Goal: Task Accomplishment & Management: Complete application form

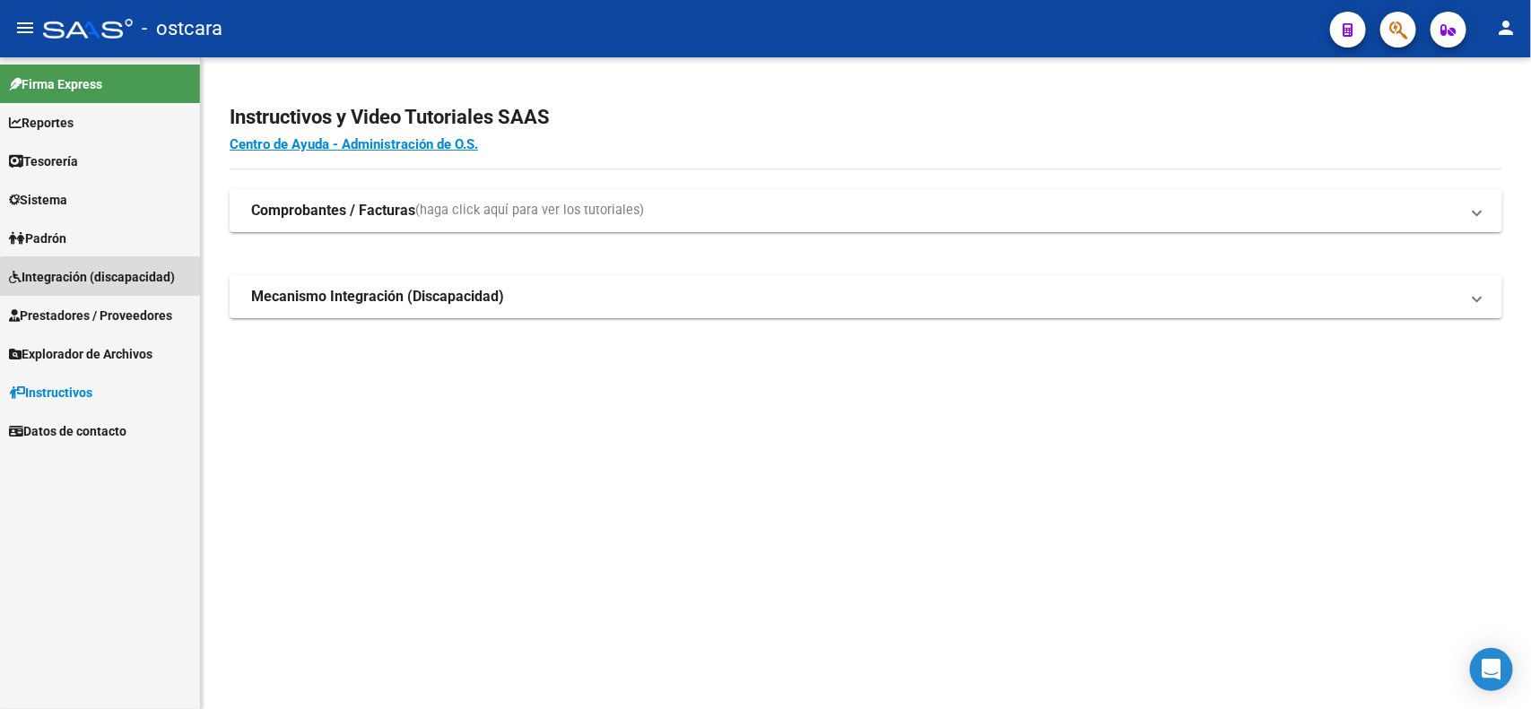
click at [115, 284] on span "Integración (discapacidad)" at bounding box center [92, 277] width 166 height 20
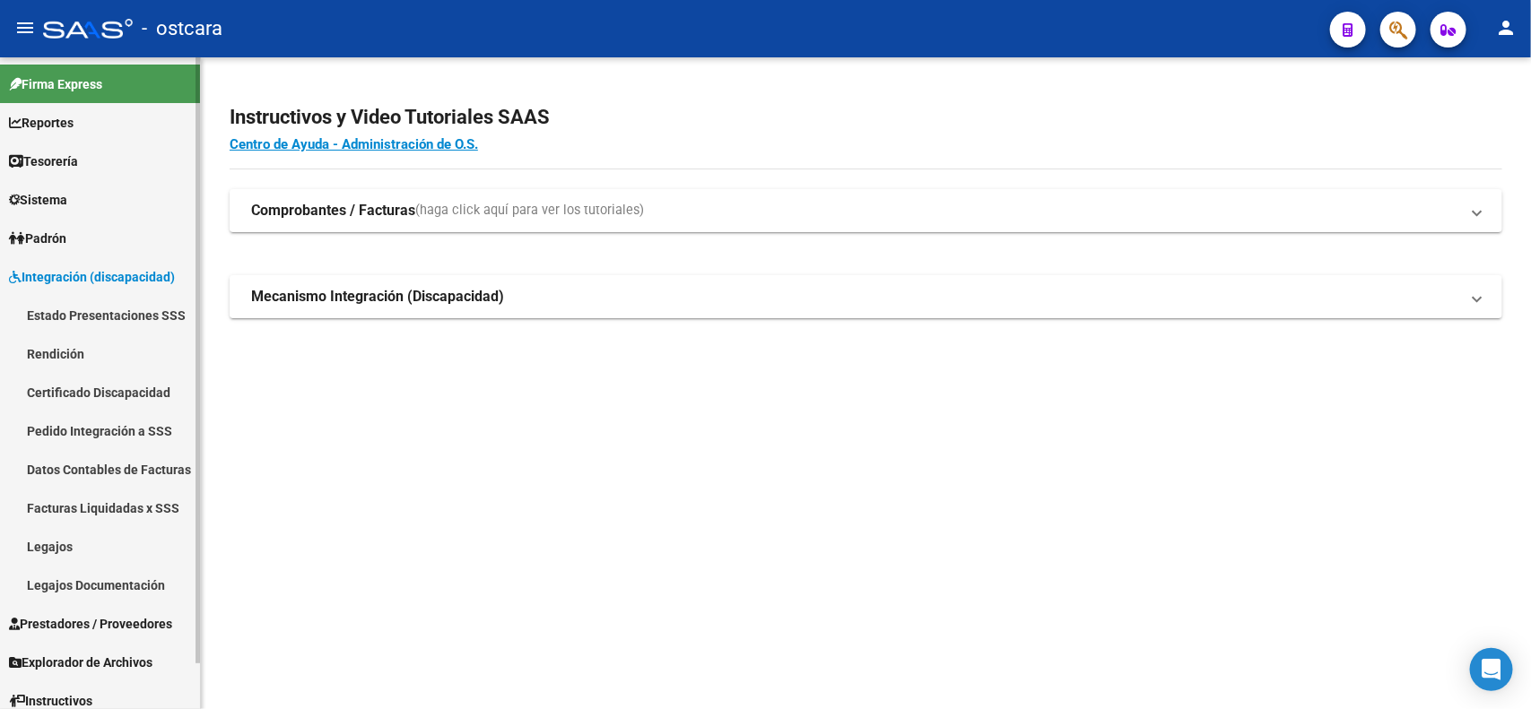
click at [68, 535] on link "Legajos" at bounding box center [100, 546] width 200 height 39
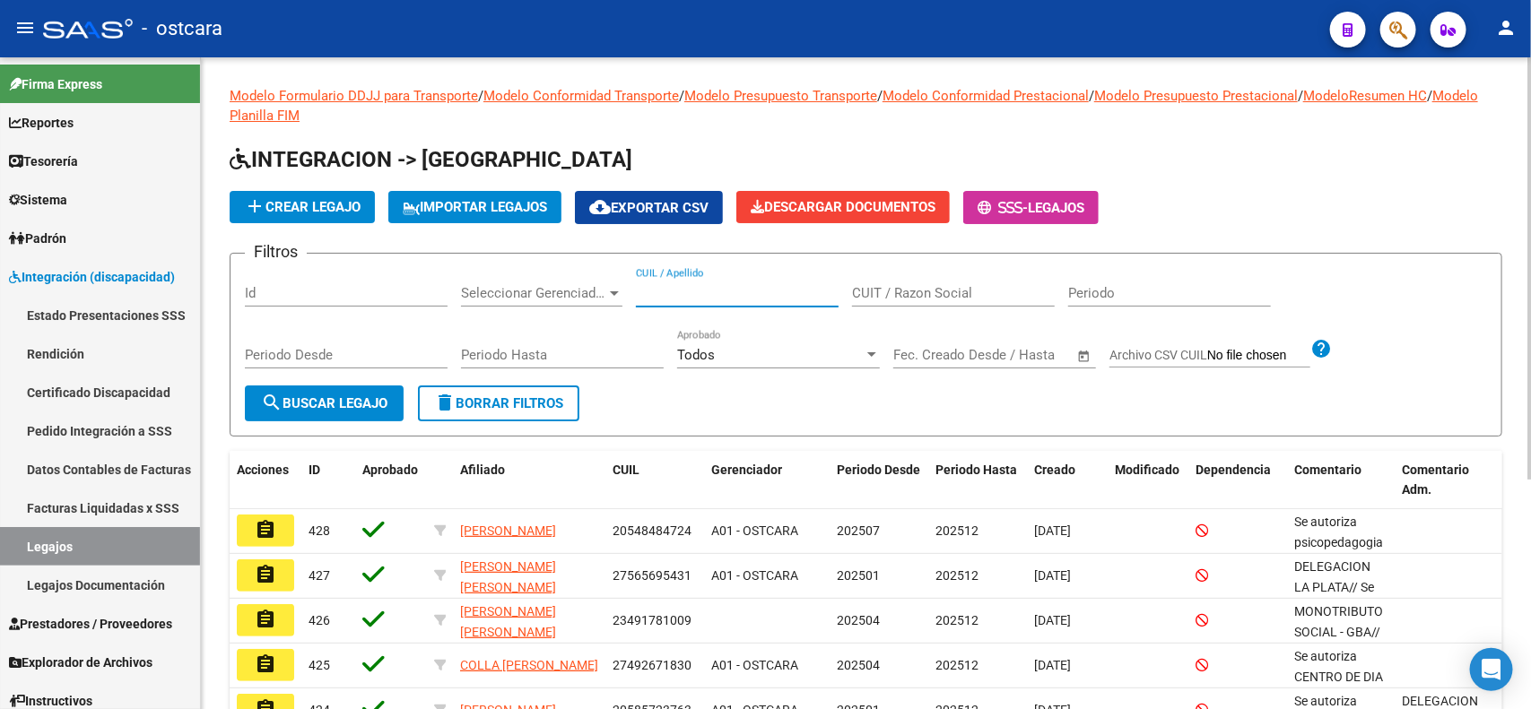
click at [664, 288] on input "CUIL / Apellido" at bounding box center [737, 293] width 203 height 16
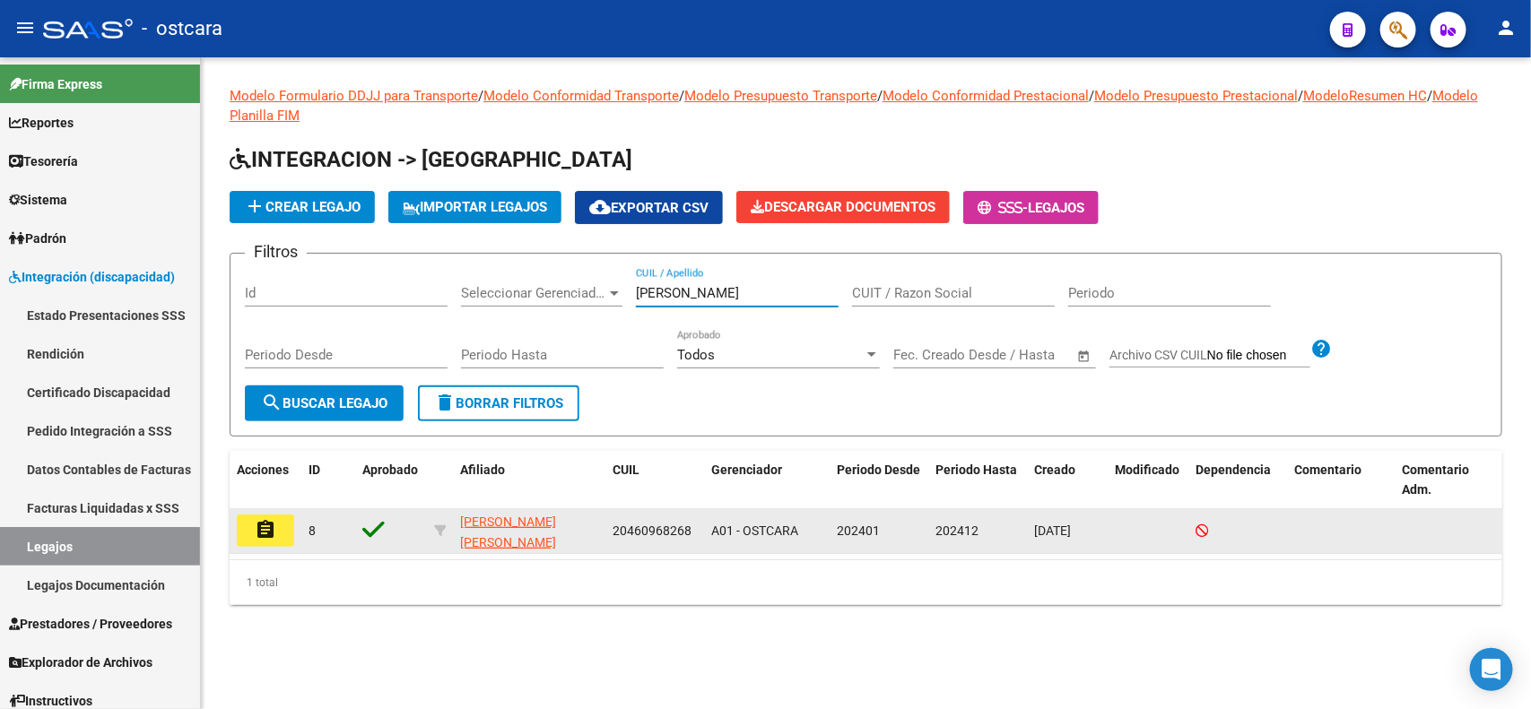
type input "[PERSON_NAME]"
click at [269, 519] on mat-icon "assignment" at bounding box center [266, 530] width 22 height 22
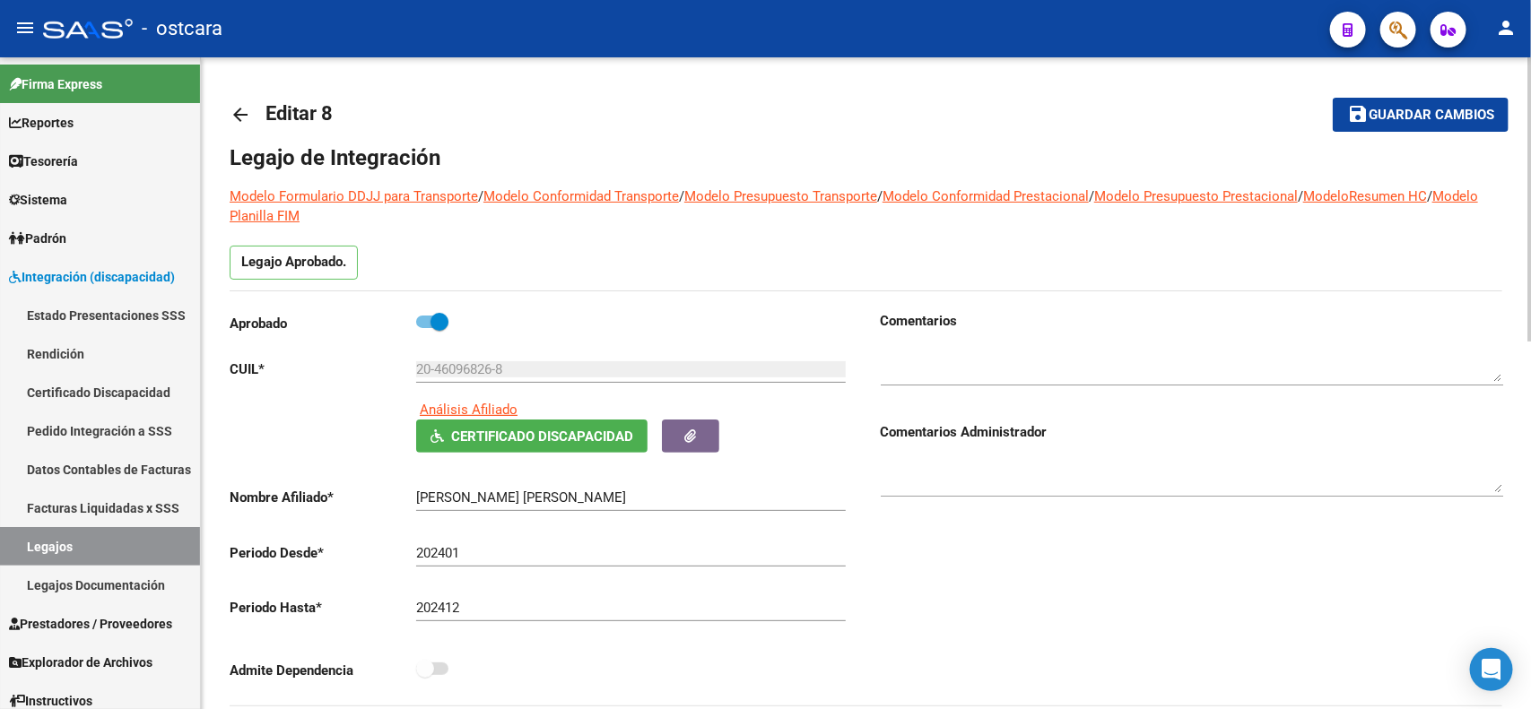
click at [996, 344] on div at bounding box center [1192, 358] width 622 height 55
type textarea "b"
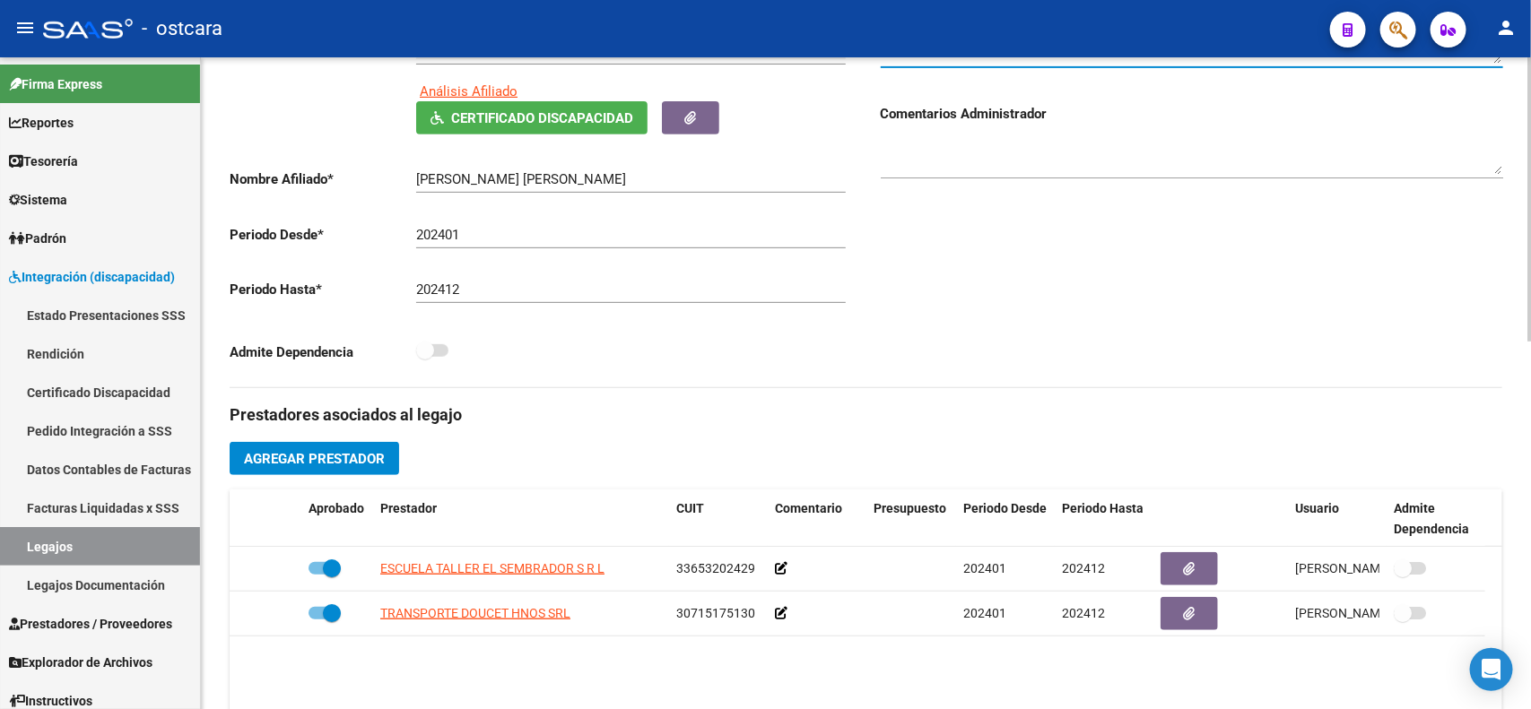
scroll to position [112, 0]
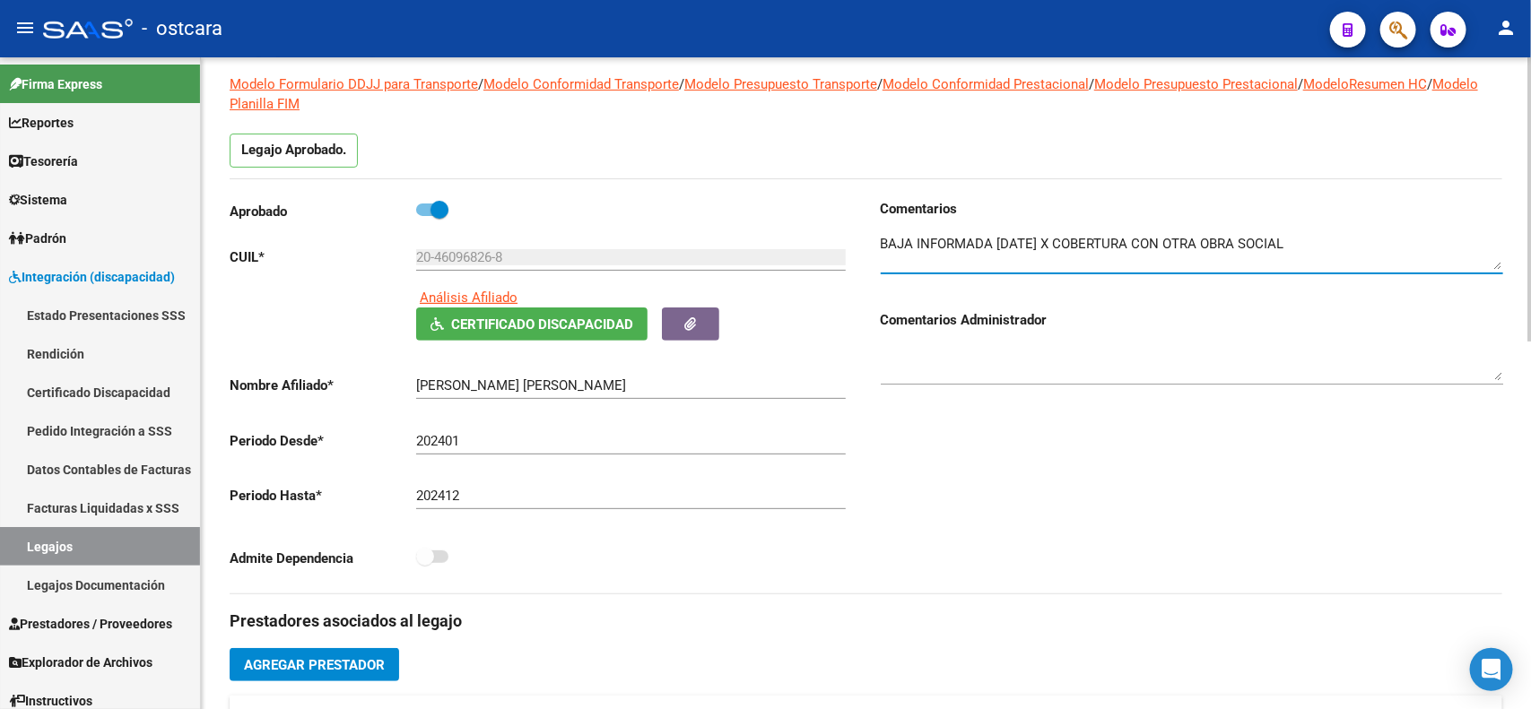
type textarea "BAJA INFORMADA [DATE] X COBERTURA CON OTRA OBRA SOCIAL"
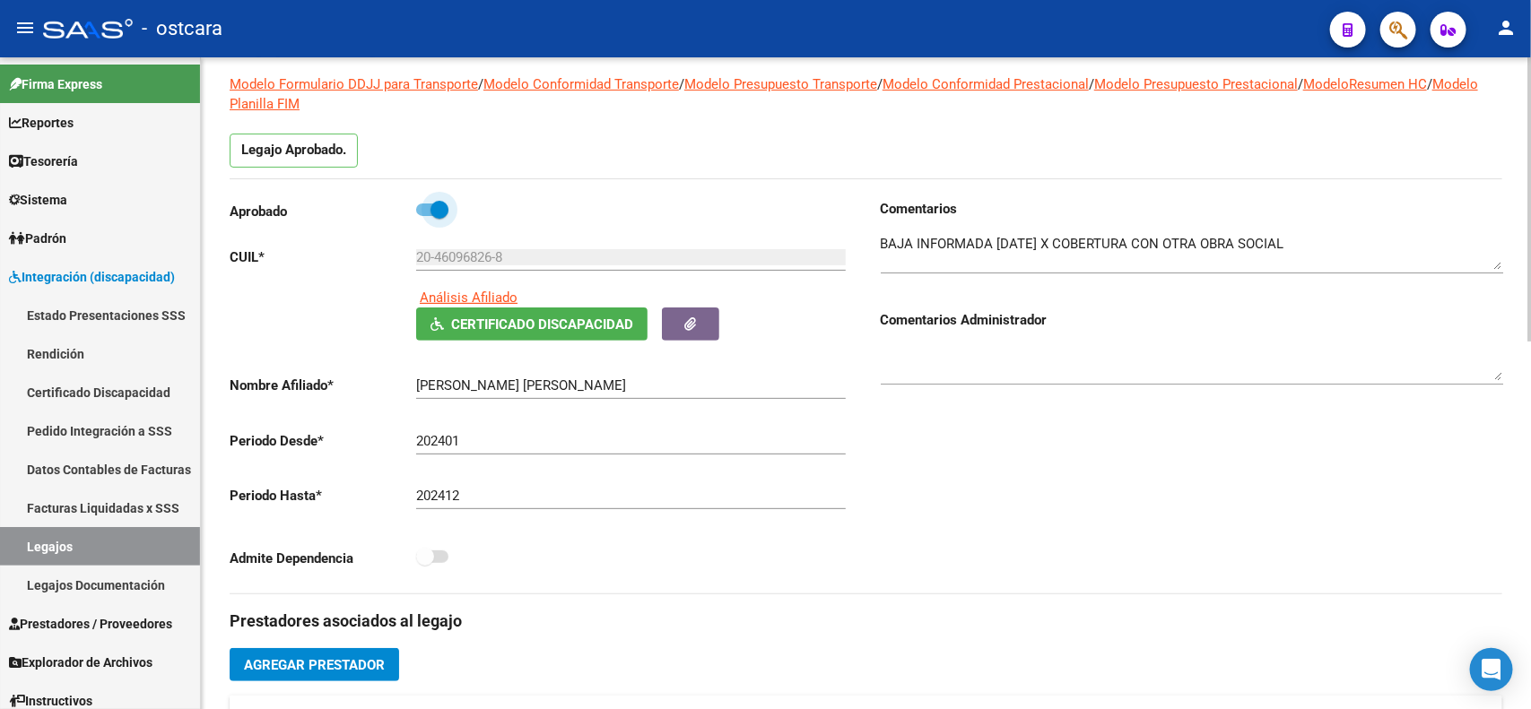
click at [422, 204] on span at bounding box center [432, 210] width 32 height 13
click at [424, 216] on input "checkbox" at bounding box center [424, 216] width 1 height 1
checkbox input "false"
click at [489, 492] on input "202412" at bounding box center [631, 496] width 430 height 16
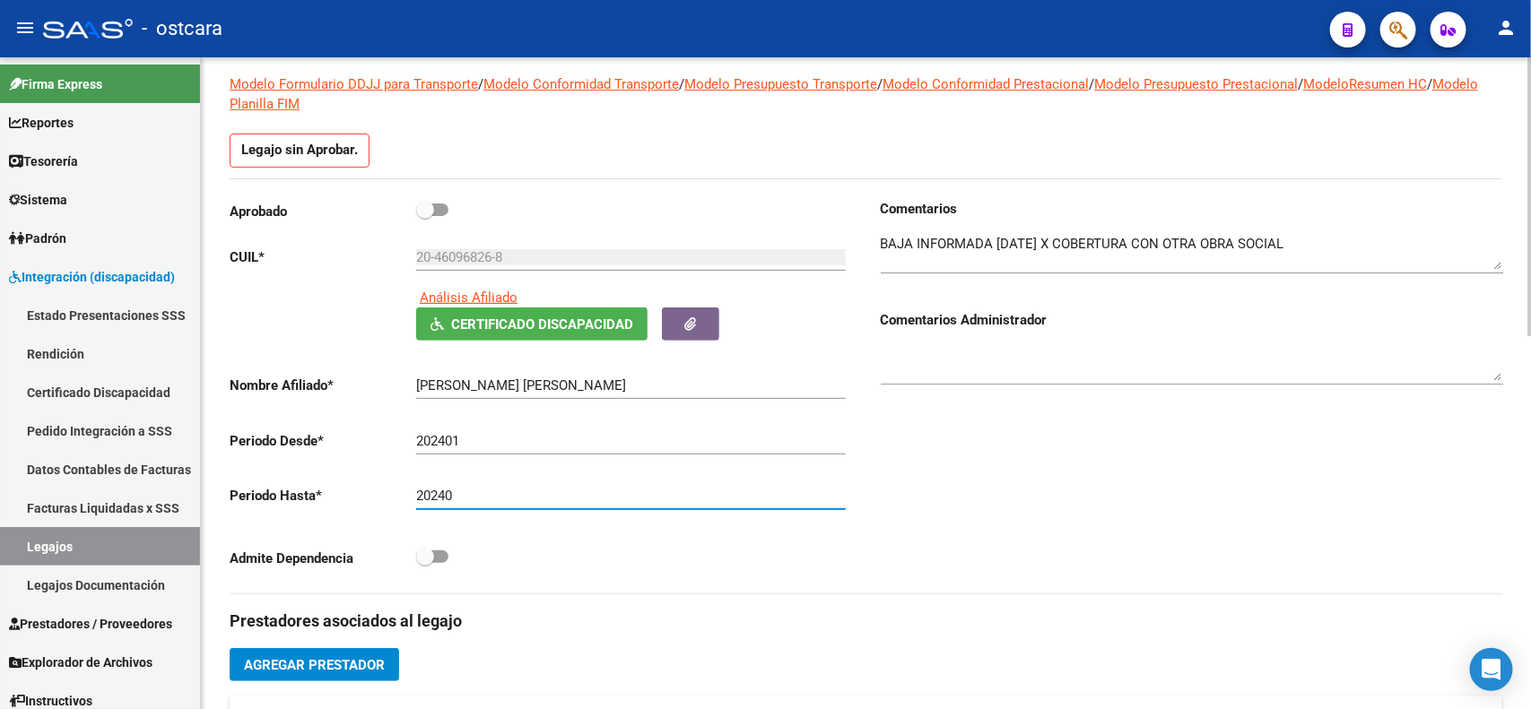
type input "202408"
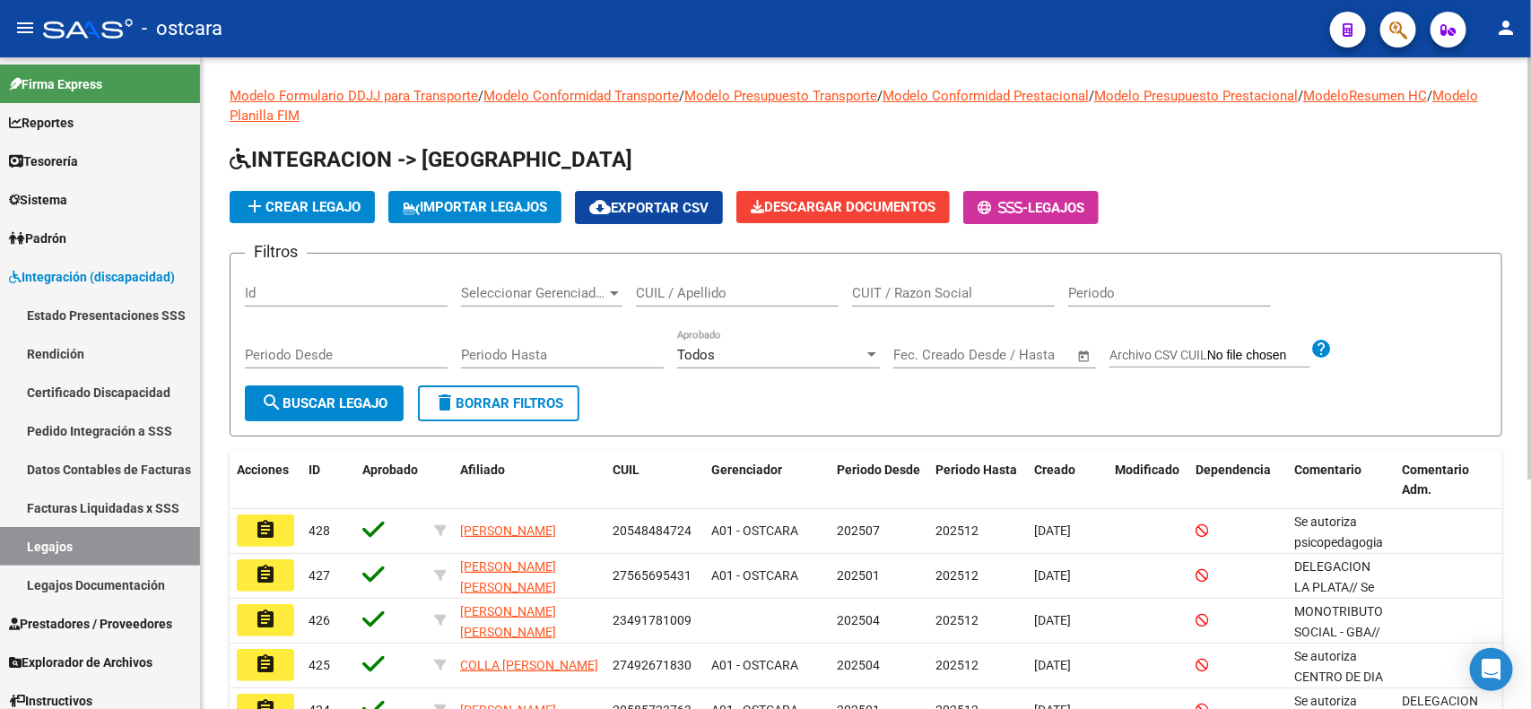
click at [716, 278] on div "CUIL / Apellido" at bounding box center [737, 287] width 203 height 39
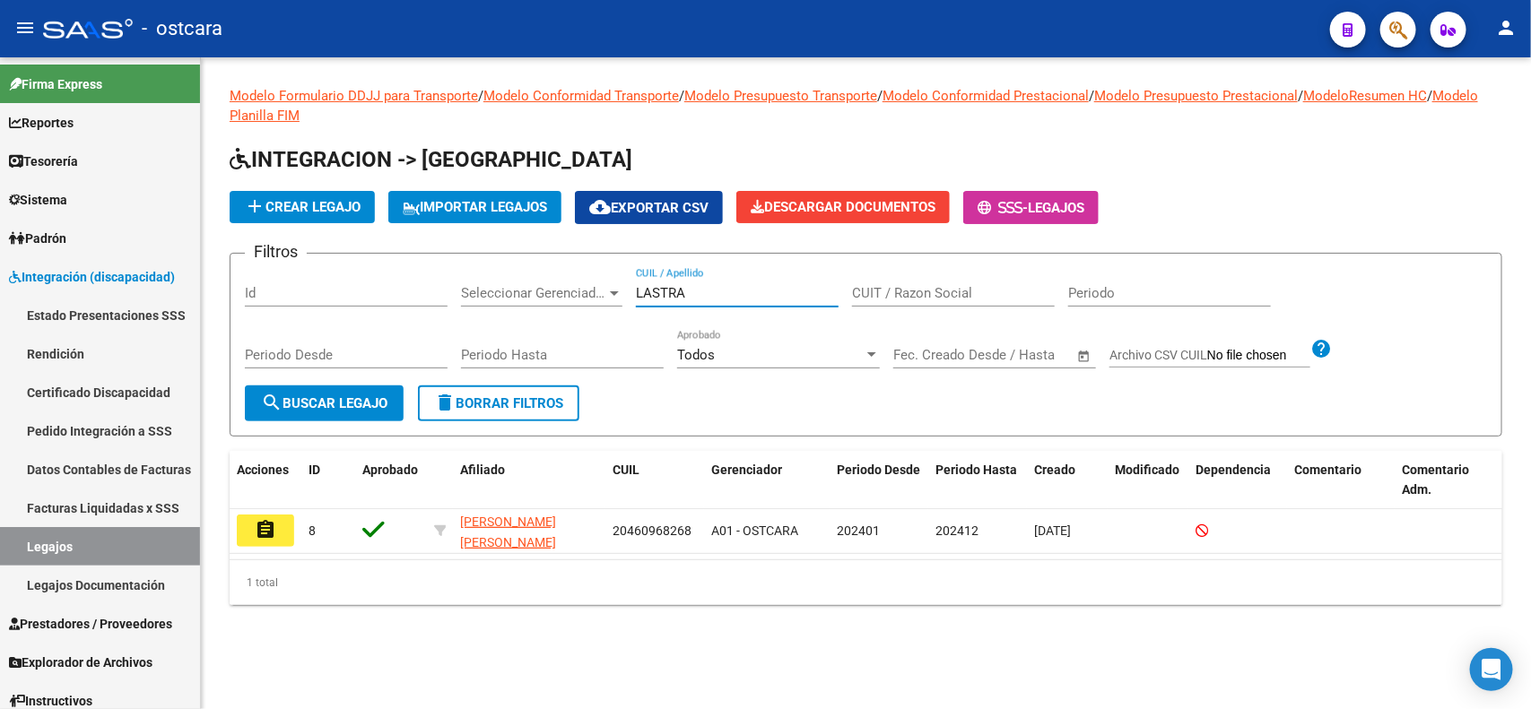
type input "LASTRA"
